Goal: Information Seeking & Learning: Learn about a topic

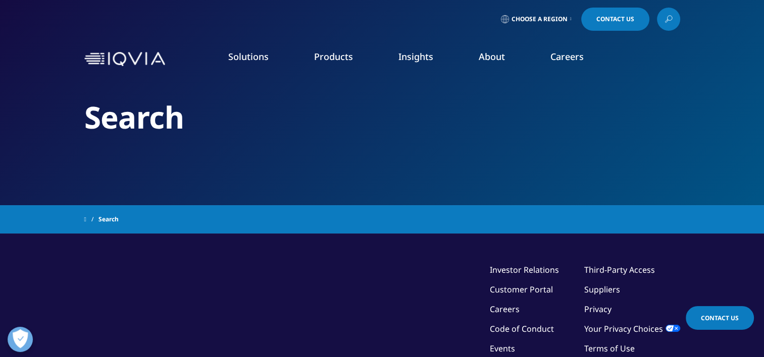
type input "Drug Development Solutions group"
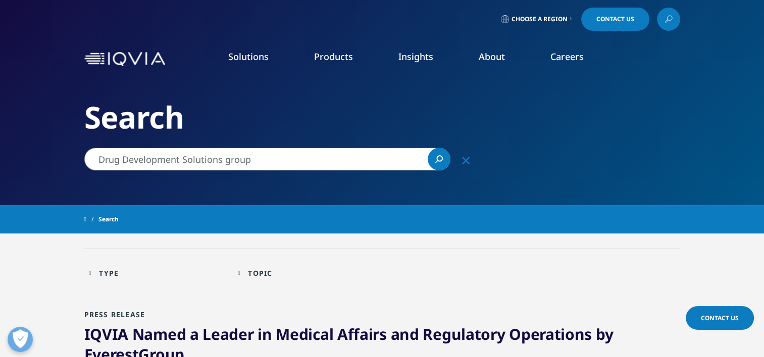
click at [440, 156] on icon "Search" at bounding box center [439, 158] width 7 height 7
click at [669, 17] on icon at bounding box center [668, 19] width 8 height 13
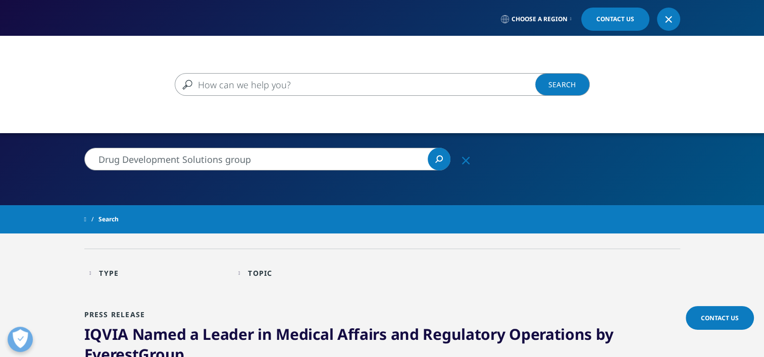
click at [198, 83] on input "Search" at bounding box center [368, 84] width 386 height 23
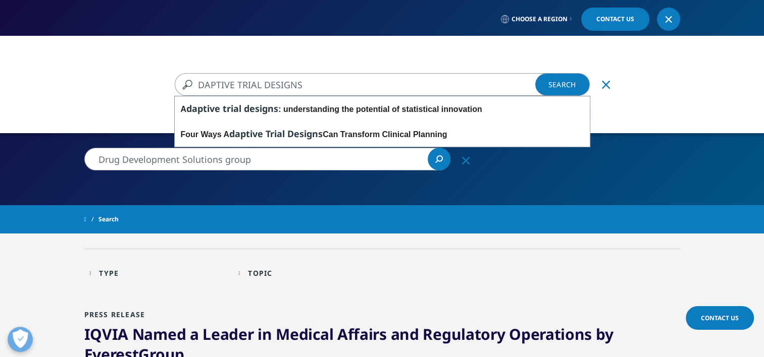
type input "DAPTIVE TRIAL DESIGNS"
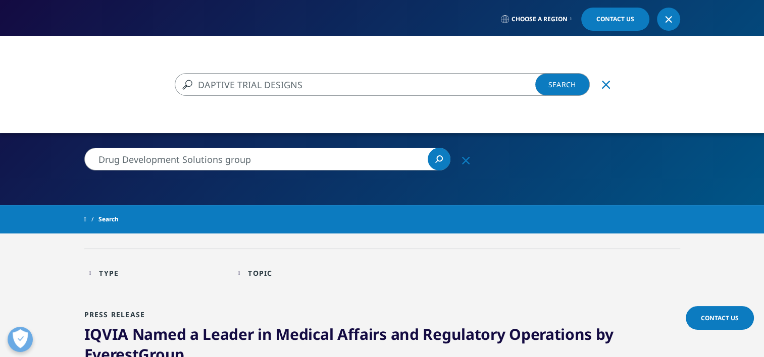
type input "DAPTIVE TRIAL DESIGNS"
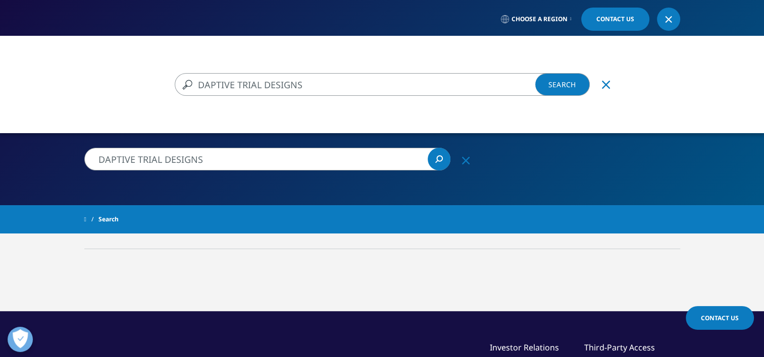
click at [198, 86] on input "DAPTIVE TRIAL DESIGNS" at bounding box center [368, 84] width 386 height 23
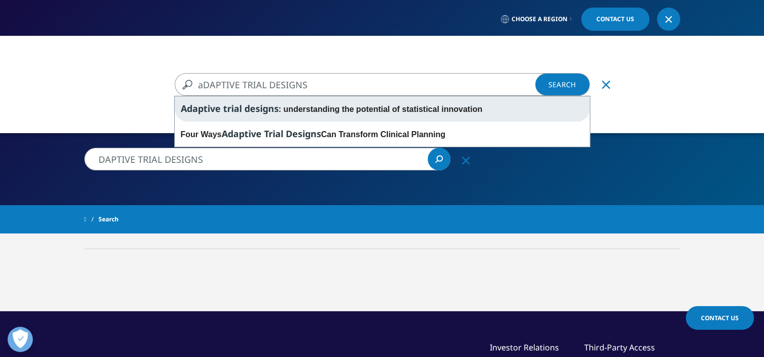
click at [234, 106] on span "Adaptive trial designs" at bounding box center [230, 108] width 98 height 12
type input "Adaptive trial designs: understanding the potential of statistical innovation"
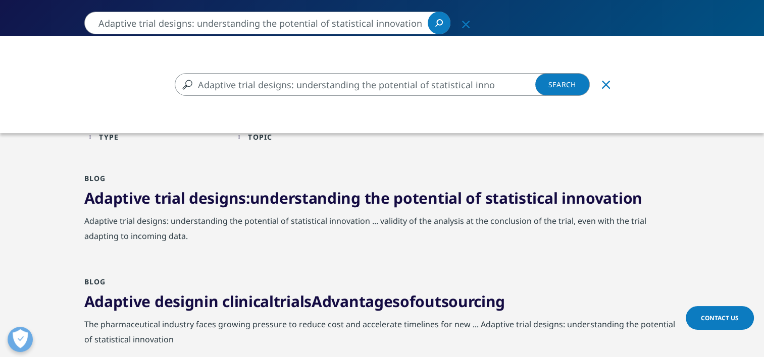
scroll to position [132, 0]
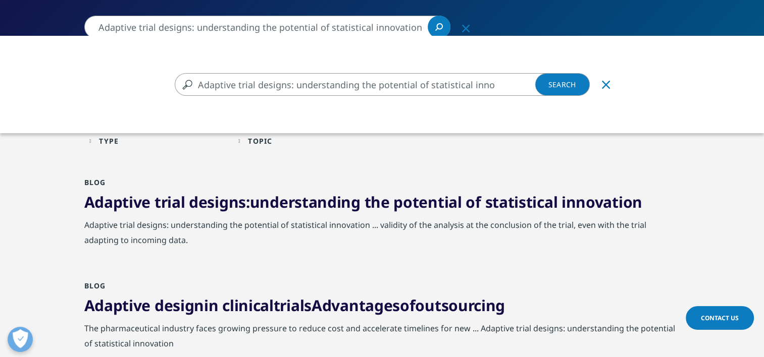
click at [217, 202] on div "Adaptive trial designs: understanding the potential of statistical innovation A…" at bounding box center [382, 214] width 764 height 357
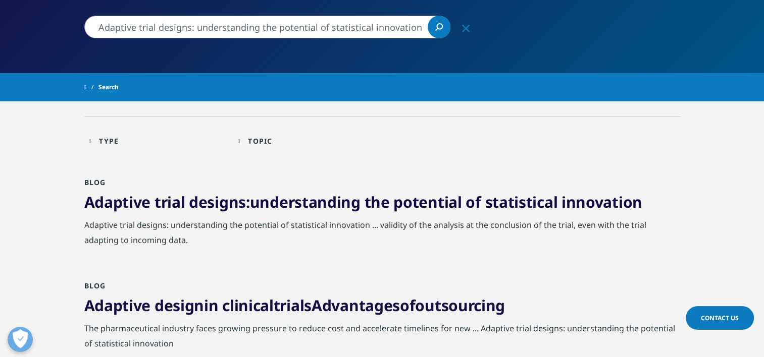
click at [157, 203] on span "trial" at bounding box center [169, 202] width 31 height 21
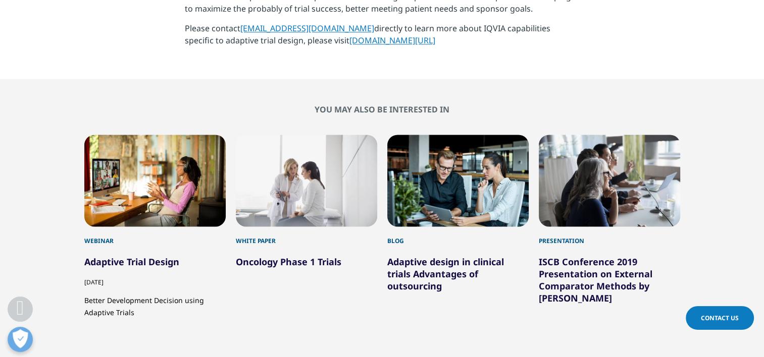
scroll to position [1382, 0]
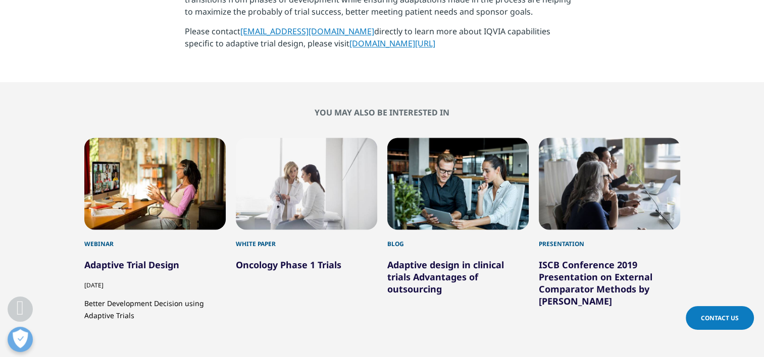
click at [102, 230] on div "Webinar" at bounding box center [154, 239] width 141 height 19
click at [112, 259] on link "Adaptive Trial Design" at bounding box center [131, 265] width 95 height 12
click at [116, 259] on link "Adaptive Trial Design" at bounding box center [131, 265] width 95 height 12
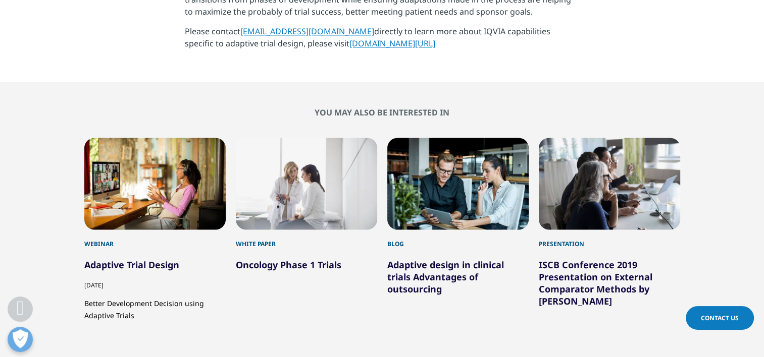
click at [116, 259] on link "Adaptive Trial Design" at bounding box center [131, 265] width 95 height 12
click at [114, 259] on link "Adaptive Trial Design" at bounding box center [131, 265] width 95 height 12
click at [113, 259] on link "Adaptive Trial Design" at bounding box center [131, 265] width 95 height 12
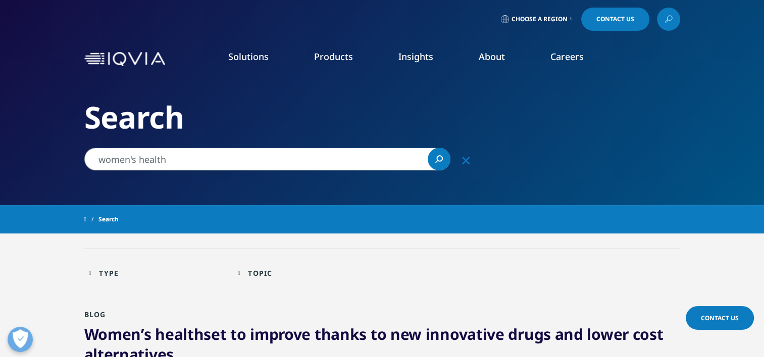
click at [590, 319] on link "View All" at bounding box center [666, 319] width 180 height 11
